Goal: Find specific page/section: Find specific page/section

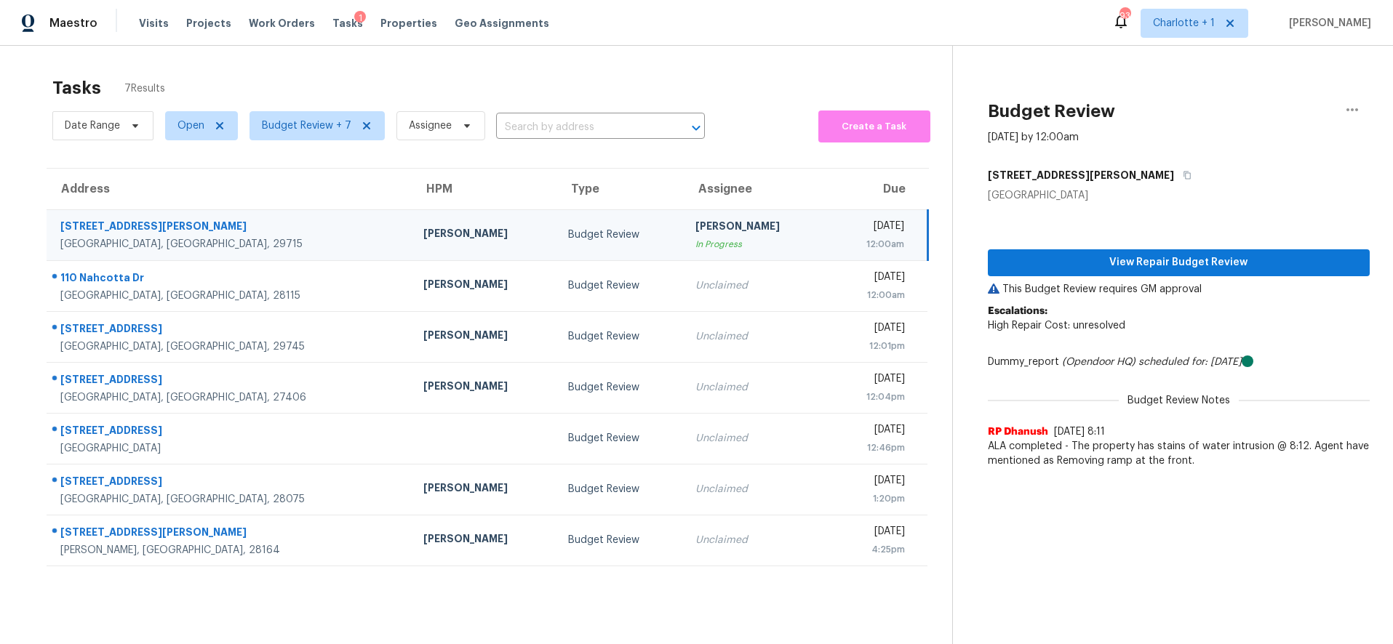
click at [569, 233] on div "Budget Review" at bounding box center [620, 235] width 104 height 15
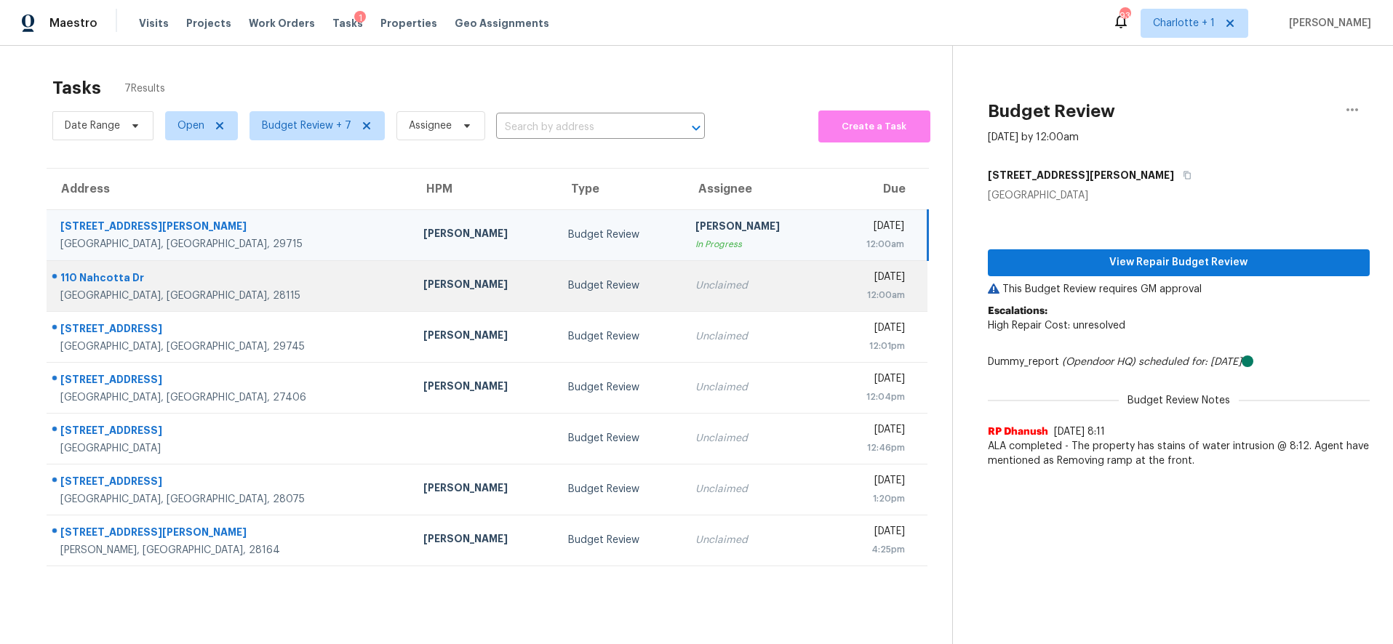
click at [210, 283] on div "110 Nahcotta Dr" at bounding box center [230, 280] width 340 height 18
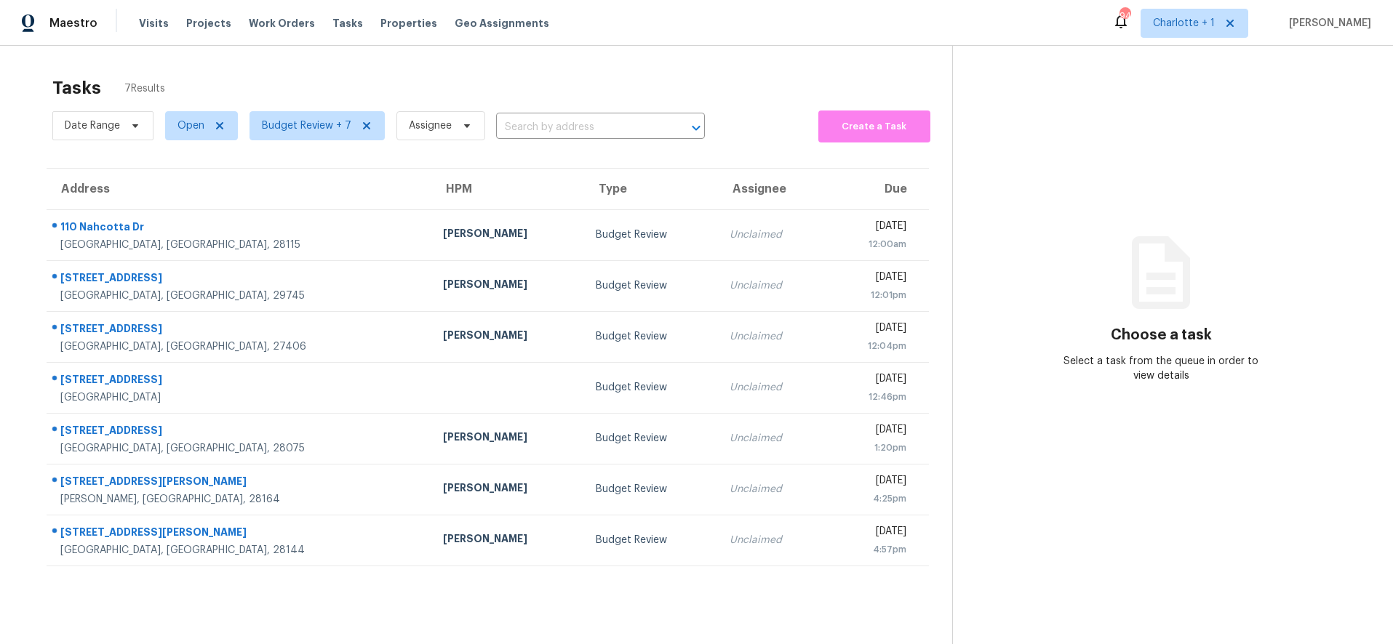
click at [545, 59] on div "Tasks 7 Results Date Range Open Budget Review + 7 Assignee ​ Create a Task Addr…" at bounding box center [696, 368] width 1393 height 644
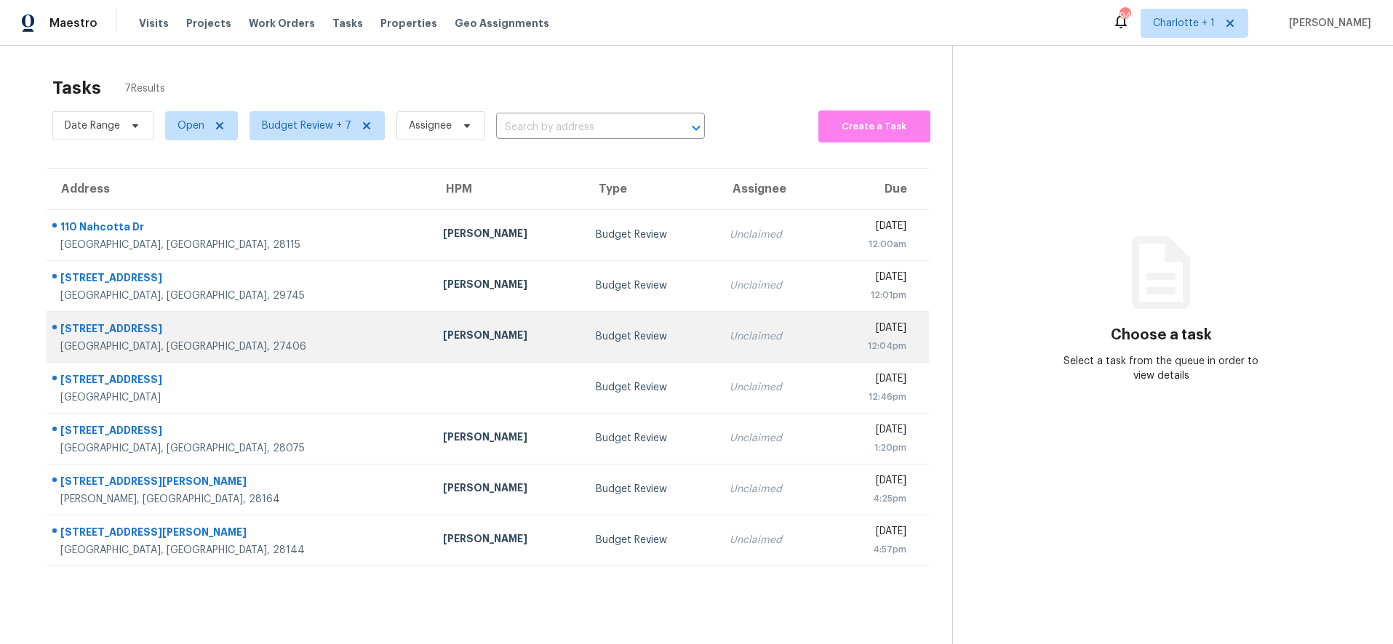
click at [288, 348] on div "[GEOGRAPHIC_DATA], [GEOGRAPHIC_DATA], 27406" at bounding box center [239, 347] width 359 height 15
